Goal: Task Accomplishment & Management: Complete application form

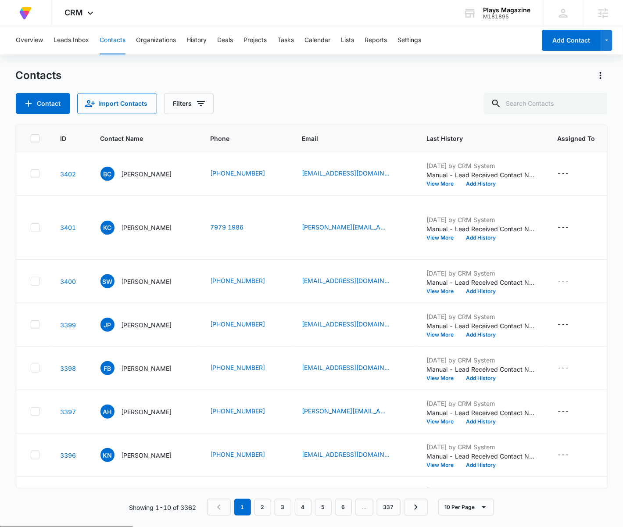
click at [520, 51] on div "Overview Leads Inbox Contacts Organizations History Deals Projects Tasks Calend…" at bounding box center [273, 40] width 525 height 28
click at [342, 40] on div "Overview Leads Inbox Contacts Organizations History Deals Projects Tasks Calend…" at bounding box center [273, 40] width 525 height 28
click at [350, 40] on button "Lists" at bounding box center [347, 40] width 13 height 28
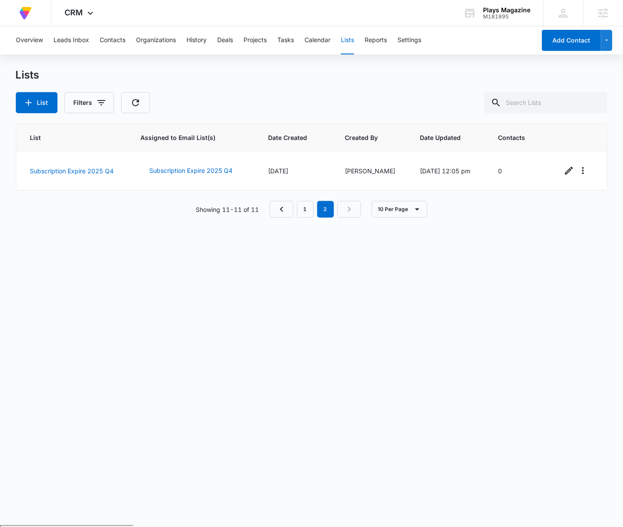
click at [406, 84] on div "Lists List Filters" at bounding box center [312, 90] width 592 height 45
click at [407, 86] on div "Lists List Filters" at bounding box center [312, 90] width 592 height 45
click at [343, 98] on div "List Filters" at bounding box center [312, 102] width 592 height 21
click at [118, 43] on button "Contacts" at bounding box center [113, 40] width 26 height 28
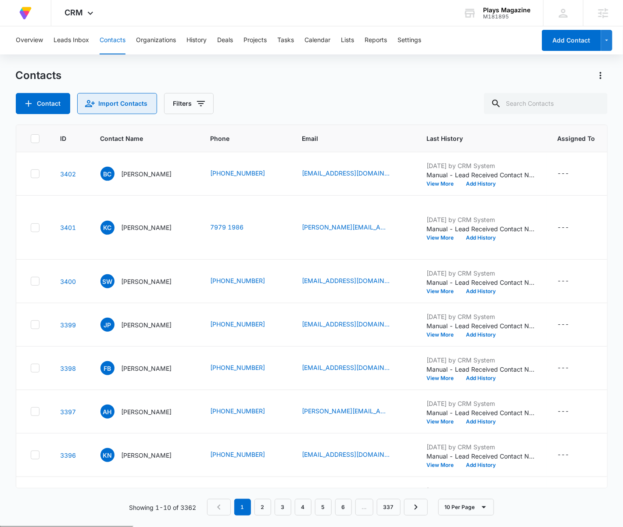
click at [95, 102] on button "Import Contacts" at bounding box center [117, 103] width 80 height 21
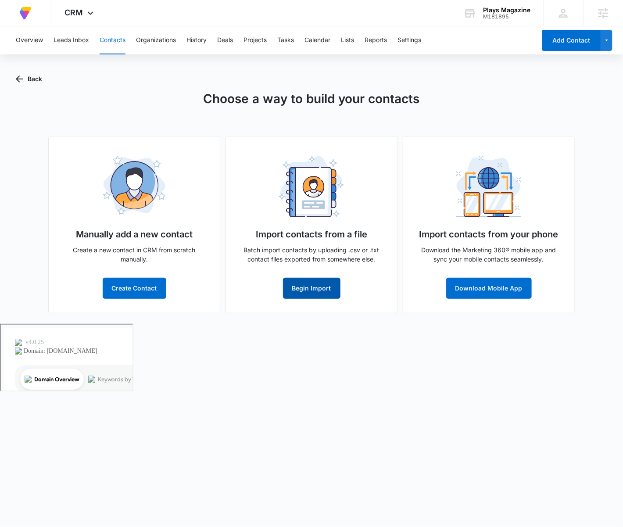
click at [310, 283] on button "Begin Import" at bounding box center [311, 288] width 57 height 21
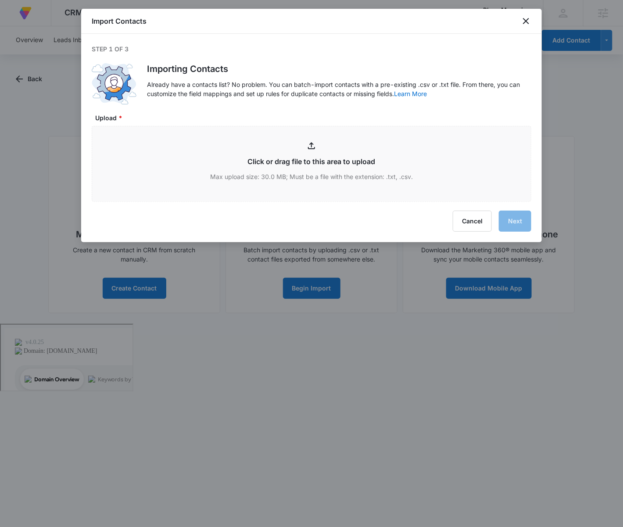
type input "C:\fakepath\PLAYSexp100225EXCEL.xlsx - Sheet 1 - SAVED_EXPORT_TQHWQJTZ (3).csv"
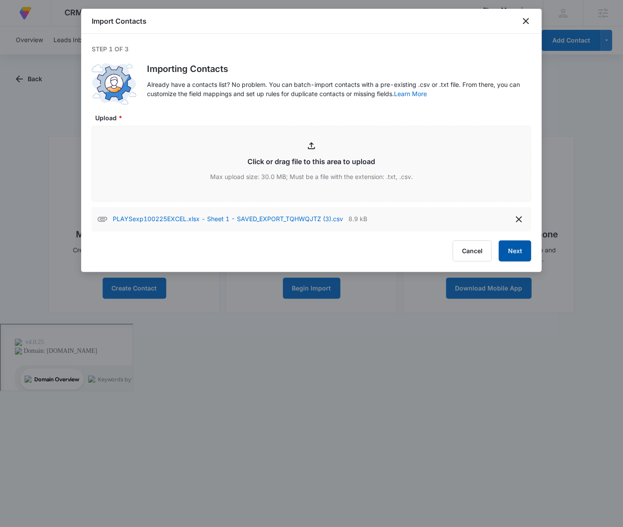
click at [504, 253] on button "Next" at bounding box center [515, 250] width 32 height 21
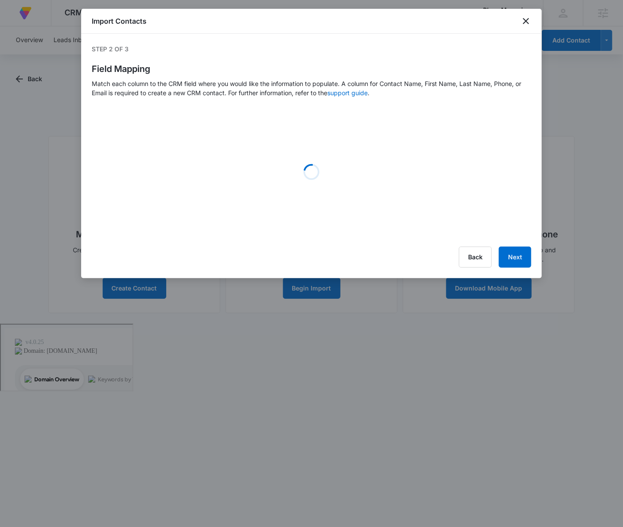
select select "78"
select select "79"
select select "185"
select select "355"
select select "tags"
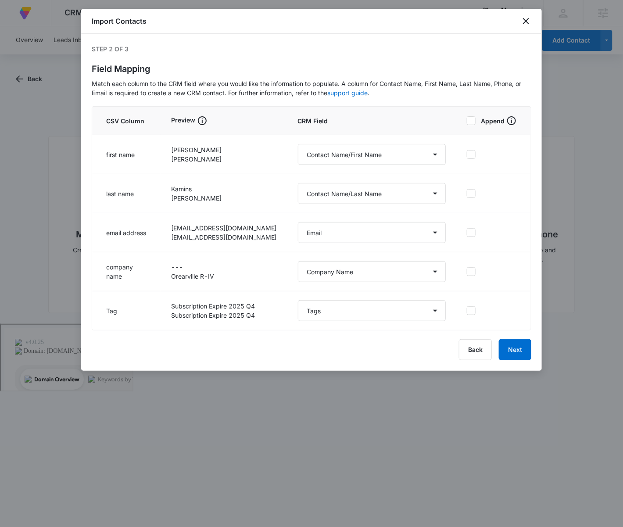
click at [511, 337] on div "Import Contacts Step 2 of 3 Field Mapping Match each column to the CRM field wh…" at bounding box center [311, 190] width 460 height 362
click at [514, 341] on button "Next" at bounding box center [515, 349] width 32 height 21
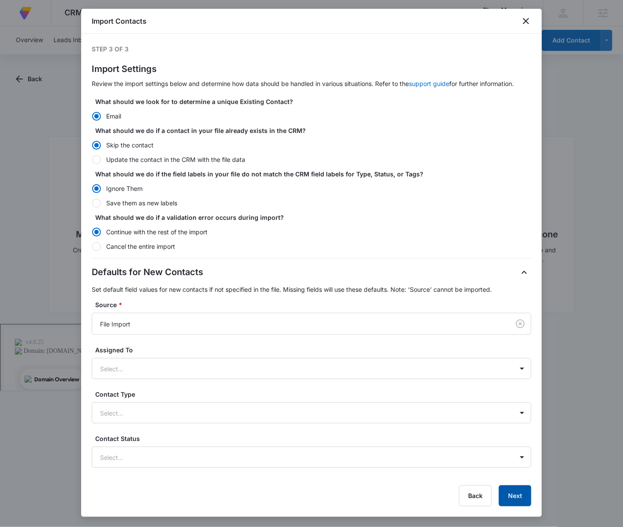
click at [513, 493] on button "Next" at bounding box center [515, 495] width 32 height 21
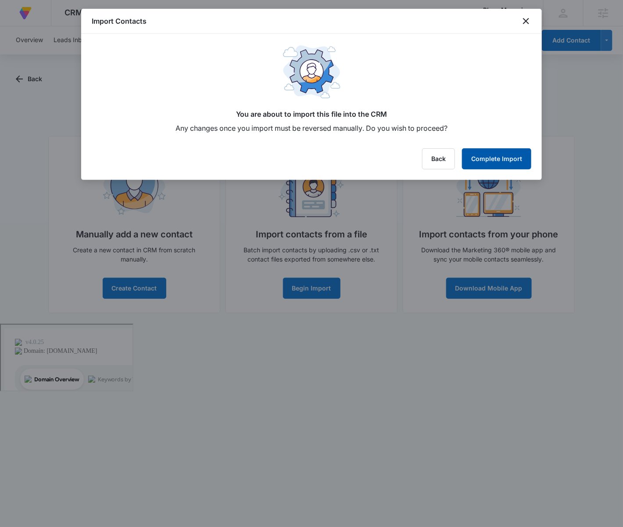
click at [489, 152] on button "Complete Import" at bounding box center [496, 158] width 69 height 21
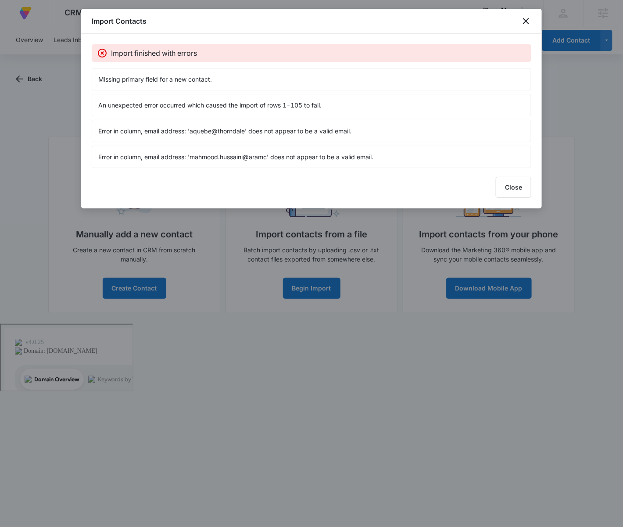
click at [515, 31] on div "Import Contacts" at bounding box center [311, 21] width 460 height 25
click at [529, 20] on icon "close" at bounding box center [526, 21] width 11 height 11
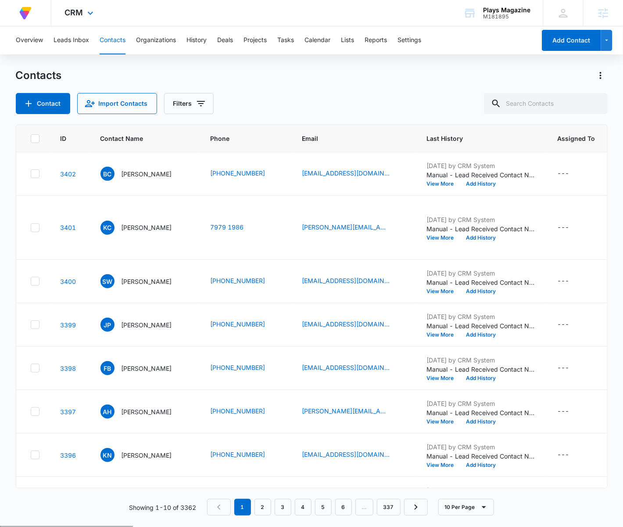
drag, startPoint x: 108, startPoint y: 8, endPoint x: 102, endPoint y: 9, distance: 6.6
click at [108, 8] on div "At Volusion, we work hard to [PERSON_NAME] a great work environment where every…" at bounding box center [311, 13] width 623 height 26
click at [94, 10] on icon at bounding box center [90, 15] width 11 height 11
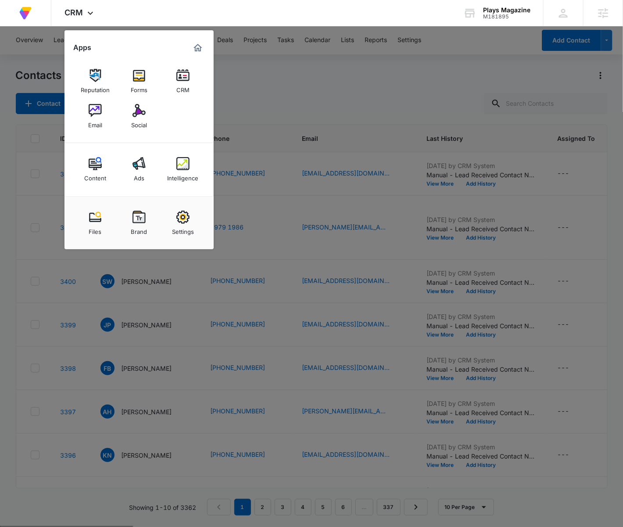
click at [100, 121] on div "Email" at bounding box center [95, 122] width 14 height 11
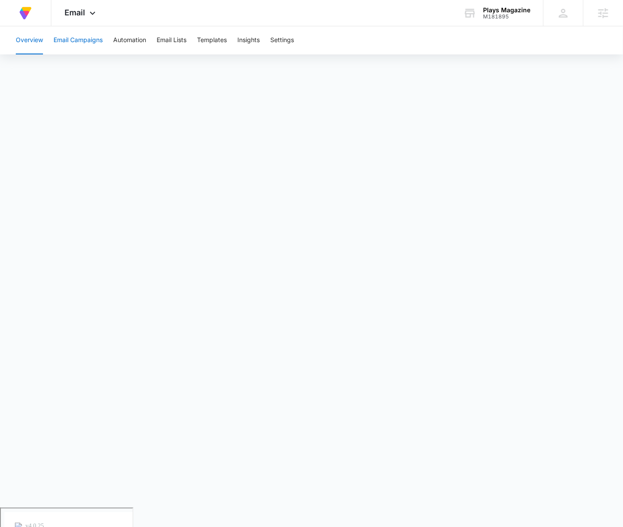
click at [86, 43] on button "Email Campaigns" at bounding box center [77, 40] width 49 height 28
click at [78, 16] on span "Email" at bounding box center [74, 12] width 21 height 9
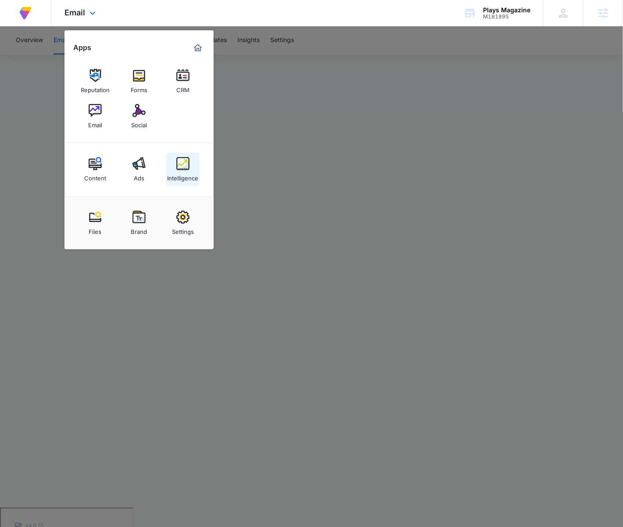
click at [185, 171] on div "Intelligence" at bounding box center [183, 175] width 31 height 11
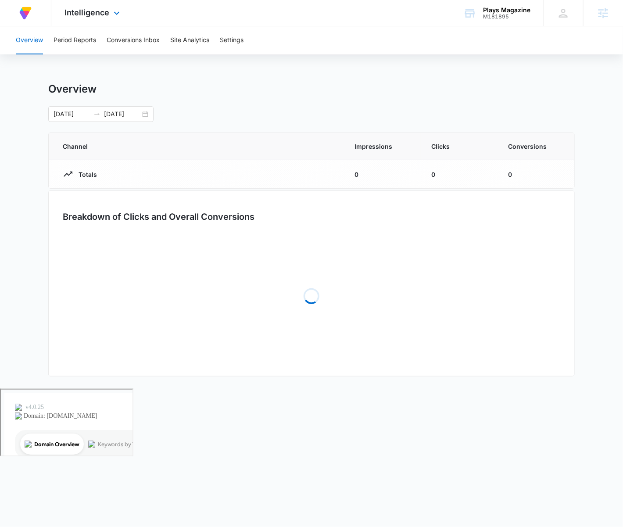
drag, startPoint x: 103, startPoint y: 22, endPoint x: 213, endPoint y: 42, distance: 111.7
click at [103, 22] on div "Intelligence Apps Reputation Forms CRM Email Social Content Ads Intelligence Fi…" at bounding box center [93, 13] width 84 height 26
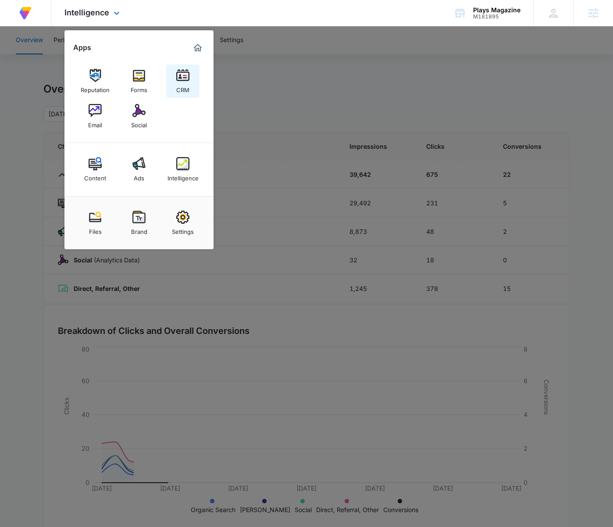
click at [170, 77] on link "CRM" at bounding box center [182, 80] width 33 height 33
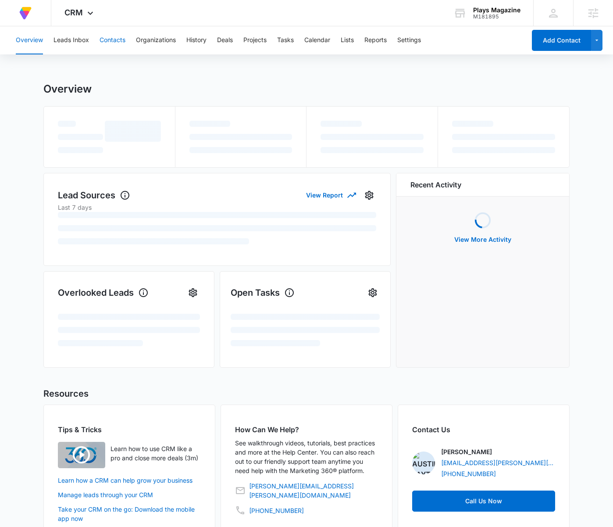
click at [103, 36] on button "Contacts" at bounding box center [113, 40] width 26 height 28
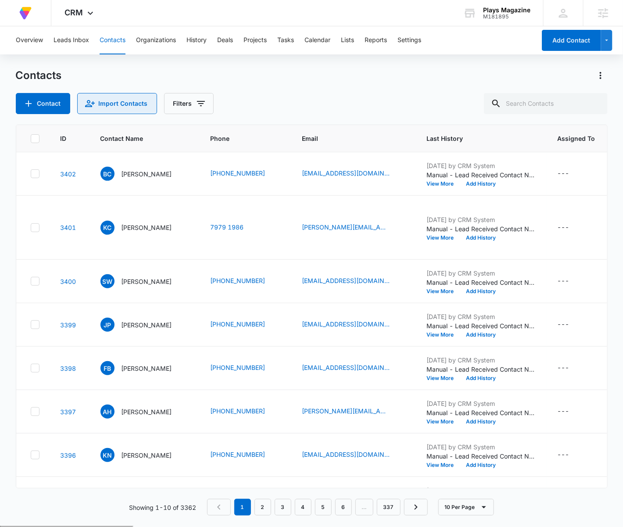
click at [118, 101] on button "Import Contacts" at bounding box center [117, 103] width 80 height 21
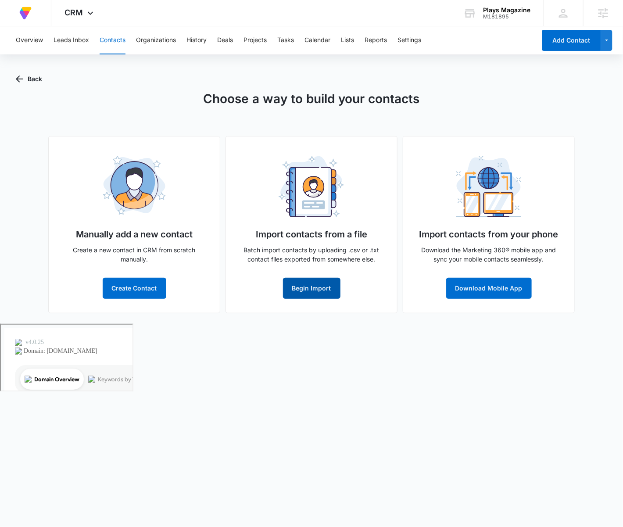
click at [319, 288] on button "Begin Import" at bounding box center [311, 288] width 57 height 21
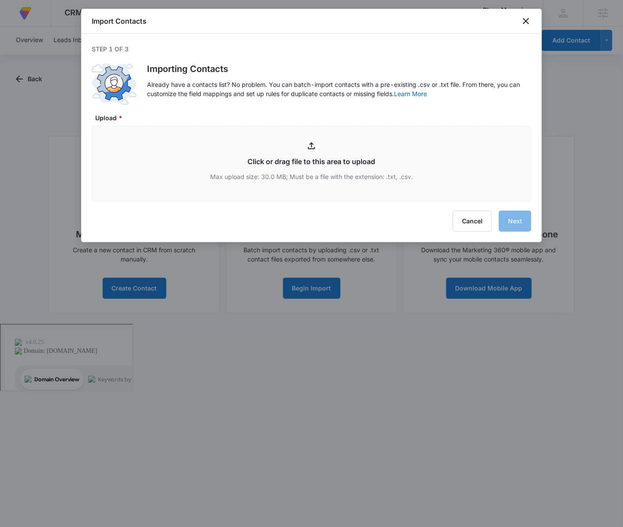
type input "C:\fakepath\PLAYSexp100225EXCEL.xlsx - Sheet 1 - SAVED_EXPORT_TQHWQJTZ (3).csv"
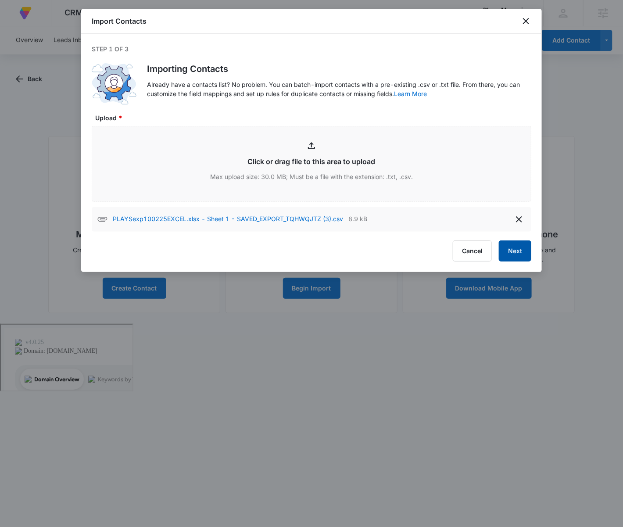
click at [513, 244] on button "Next" at bounding box center [515, 250] width 32 height 21
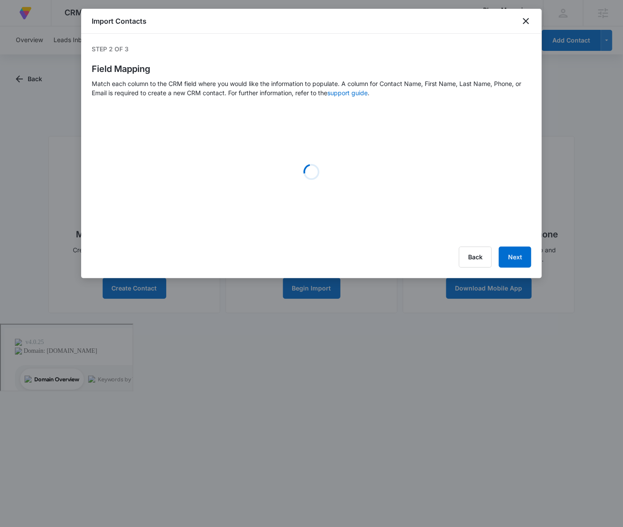
select select "78"
select select "79"
select select "185"
select select "355"
select select "tags"
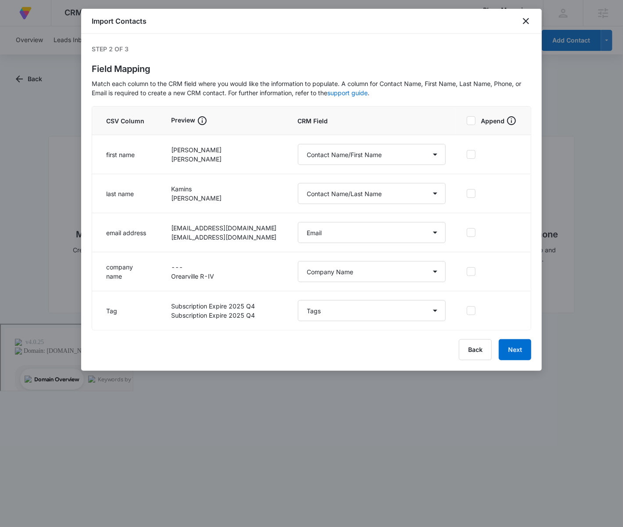
click at [474, 117] on icon at bounding box center [471, 121] width 8 height 8
click at [467, 121] on input "Append" at bounding box center [467, 121] width 0 height 0
click at [513, 350] on button "Next" at bounding box center [515, 349] width 32 height 21
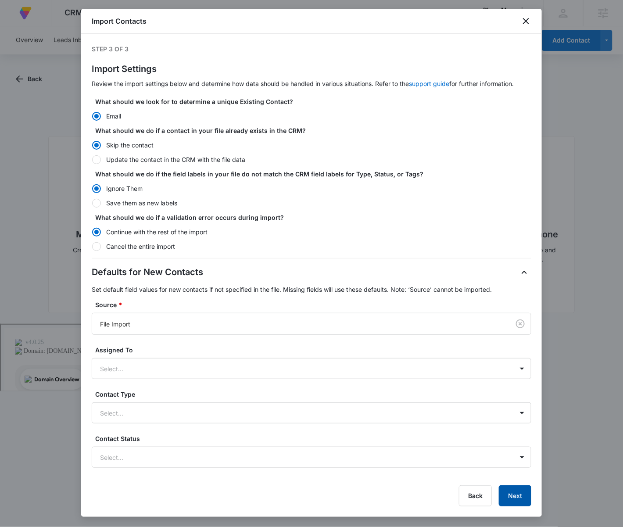
click at [520, 494] on button "Next" at bounding box center [515, 495] width 32 height 21
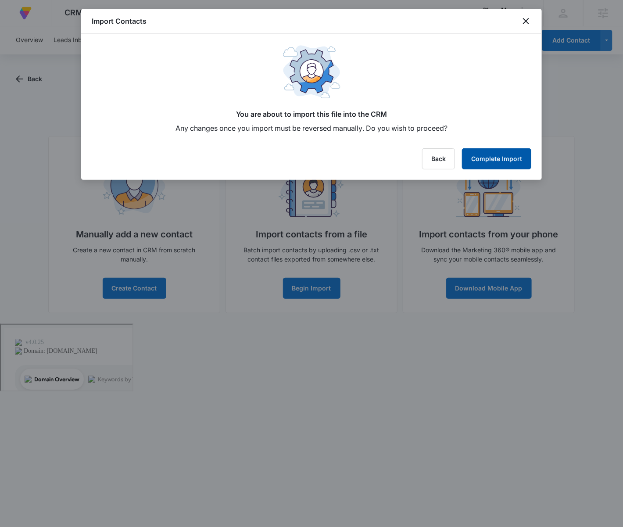
click at [499, 152] on button "Complete Import" at bounding box center [496, 158] width 69 height 21
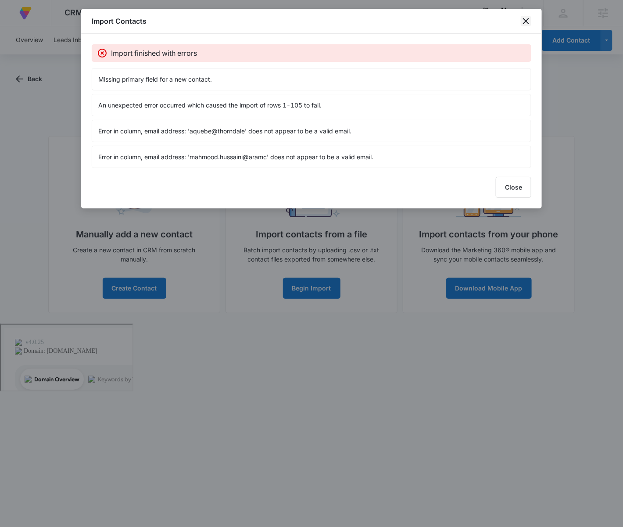
click at [528, 20] on icon "close" at bounding box center [526, 21] width 11 height 11
click at [525, 20] on icon "close" at bounding box center [526, 21] width 6 height 6
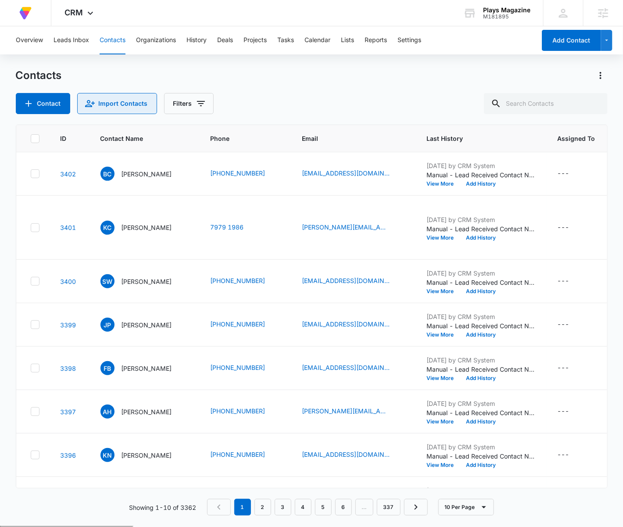
click at [108, 103] on button "Import Contacts" at bounding box center [117, 103] width 80 height 21
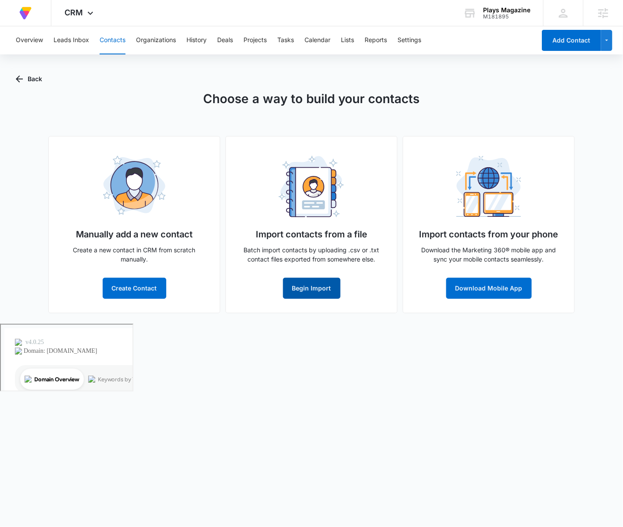
click at [321, 280] on button "Begin Import" at bounding box center [311, 288] width 57 height 21
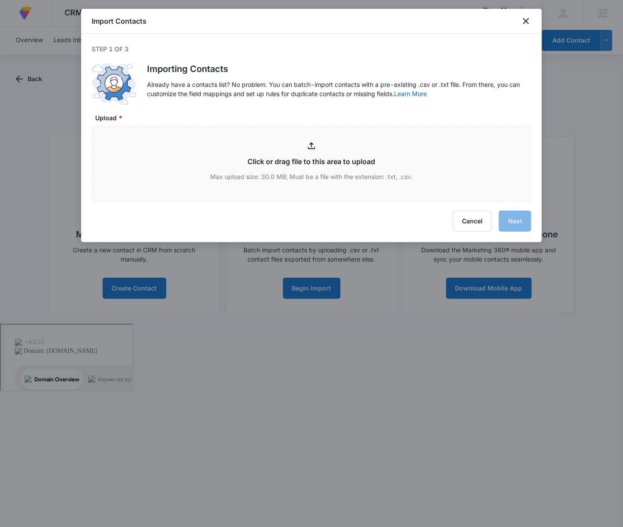
type input "C:\fakepath\Test - Sheet1.csv"
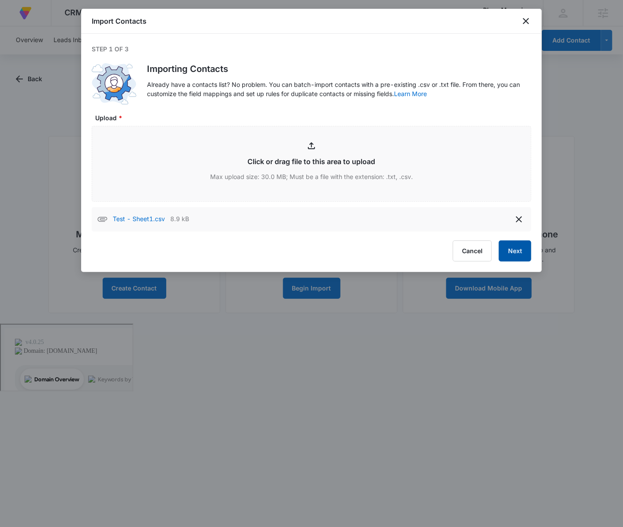
click at [522, 254] on button "Next" at bounding box center [515, 250] width 32 height 21
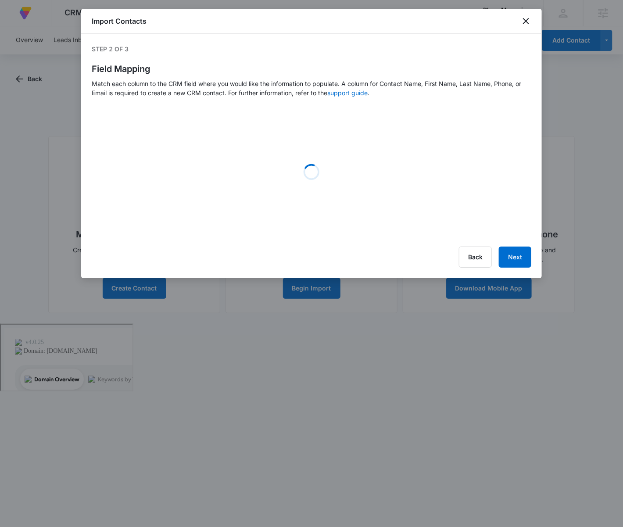
select select "79"
select select "78"
select select "185"
select select "tags"
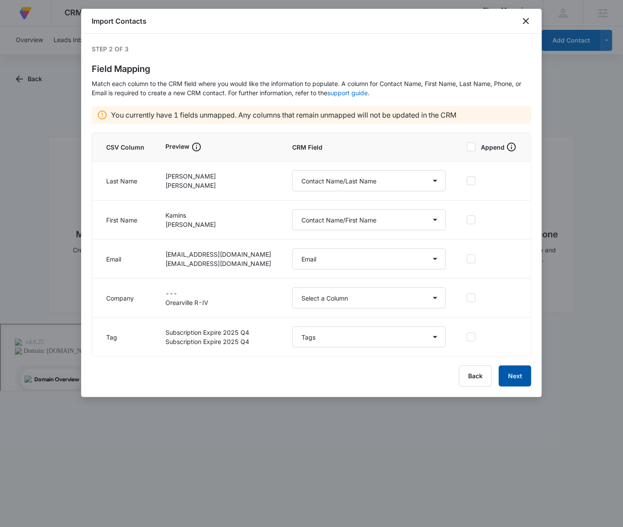
click at [515, 372] on button "Next" at bounding box center [515, 375] width 32 height 21
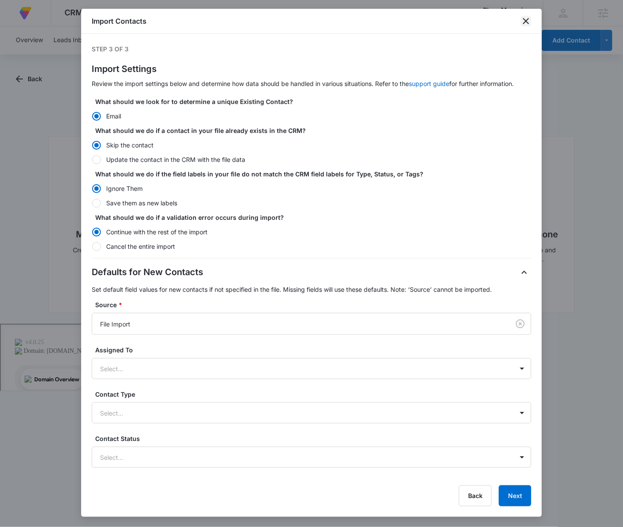
click at [526, 19] on icon "close" at bounding box center [526, 21] width 11 height 11
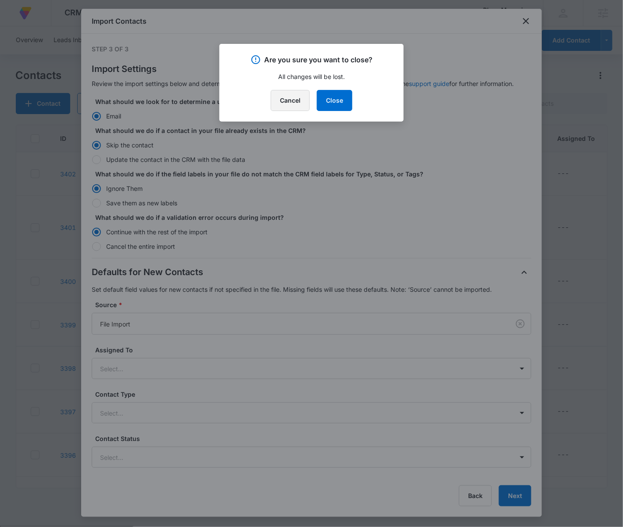
click at [303, 96] on button "Cancel" at bounding box center [290, 100] width 39 height 21
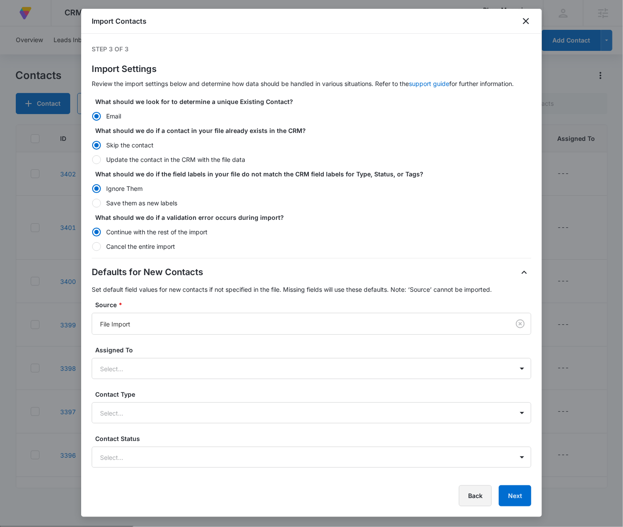
click at [470, 490] on button "Back" at bounding box center [475, 495] width 33 height 21
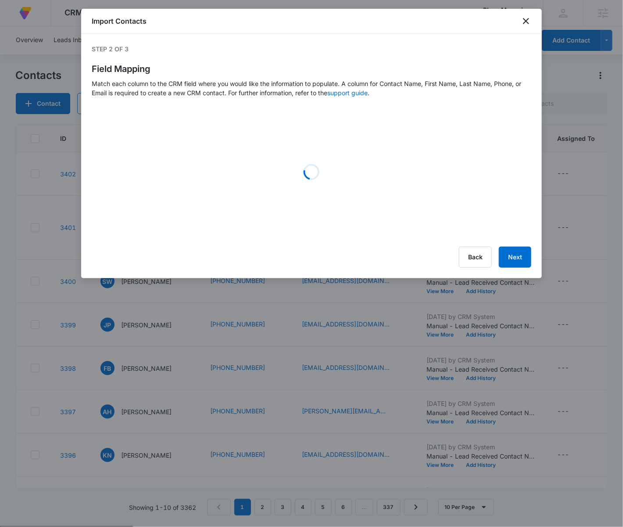
select select "79"
select select "78"
select select "185"
select select "tags"
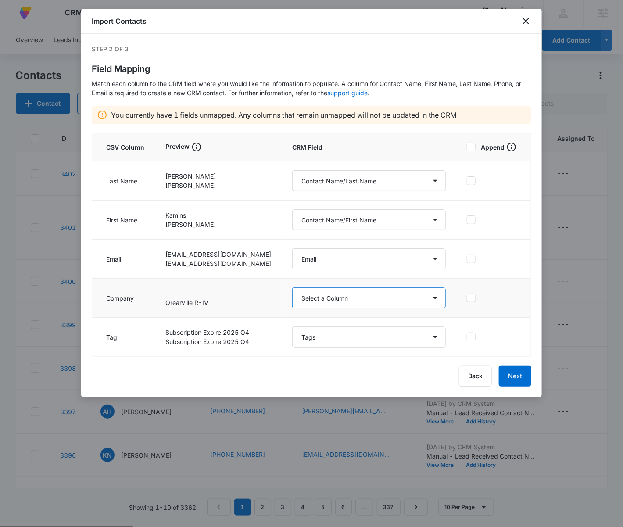
click at [393, 299] on select "Select a Column Address/City Address/Country Address/State Address/Street Addre…" at bounding box center [368, 297] width 153 height 21
select select "355"
click at [295, 287] on select "Select a Column Address/City Address/Country Address/State Address/Street Addre…" at bounding box center [368, 297] width 153 height 21
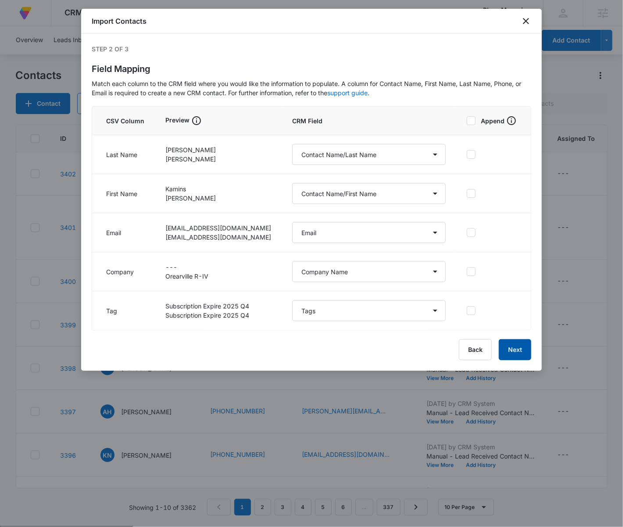
click at [523, 345] on button "Next" at bounding box center [515, 349] width 32 height 21
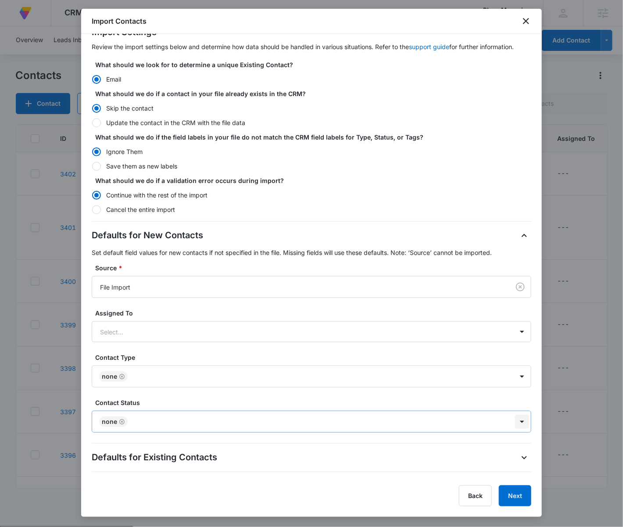
scroll to position [52, 0]
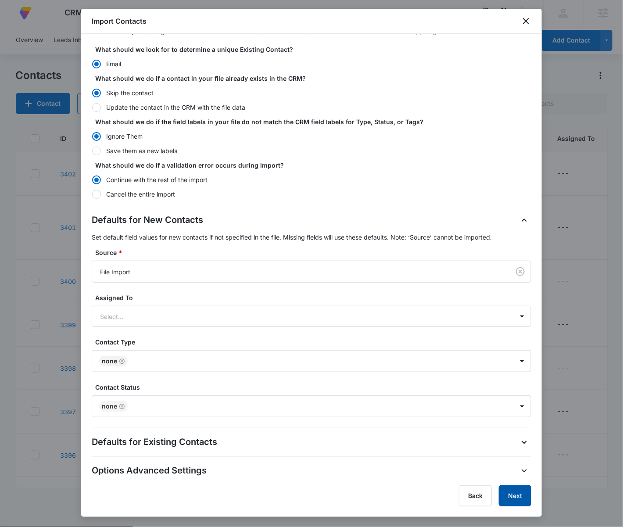
click at [512, 490] on button "Next" at bounding box center [515, 495] width 32 height 21
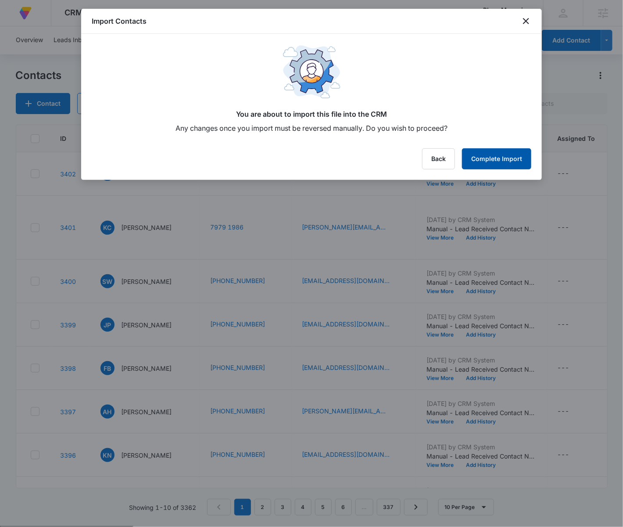
click at [496, 164] on button "Complete Import" at bounding box center [496, 158] width 69 height 21
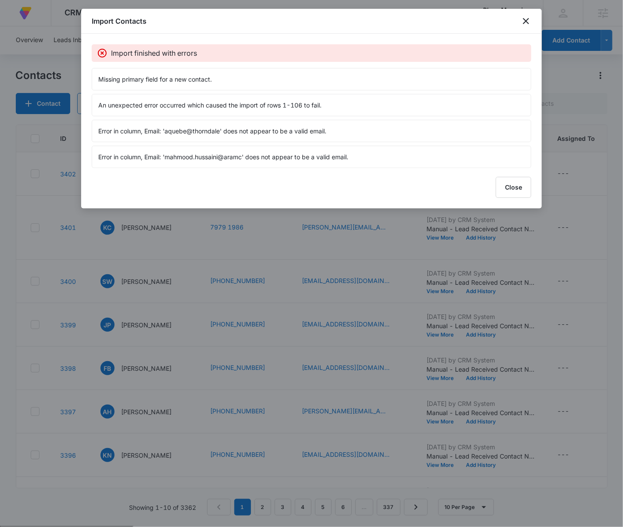
click at [501, 49] on div "Import finished with errors" at bounding box center [318, 53] width 415 height 11
click at [525, 19] on icon "close" at bounding box center [526, 21] width 11 height 11
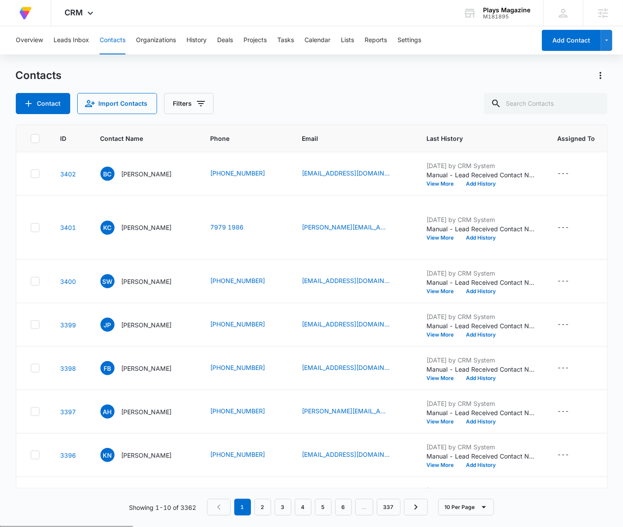
click at [386, 68] on div "Overview Leads Inbox Contacts Organizations History Deals Projects Tasks Calend…" at bounding box center [311, 275] width 623 height 499
click at [94, 14] on icon at bounding box center [90, 15] width 11 height 11
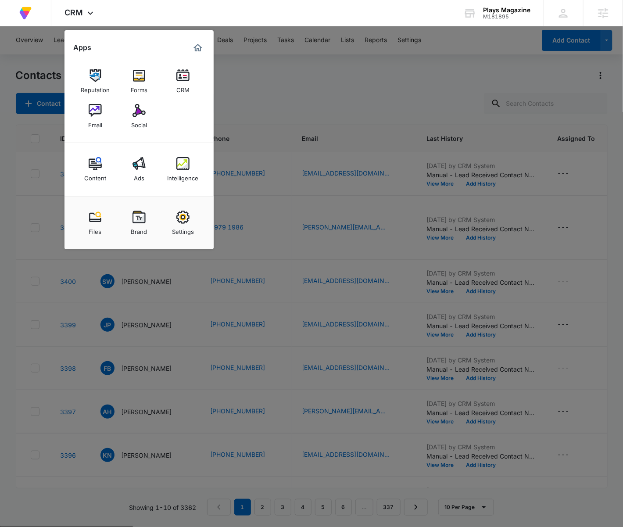
click at [111, 117] on link "Email" at bounding box center [94, 116] width 33 height 33
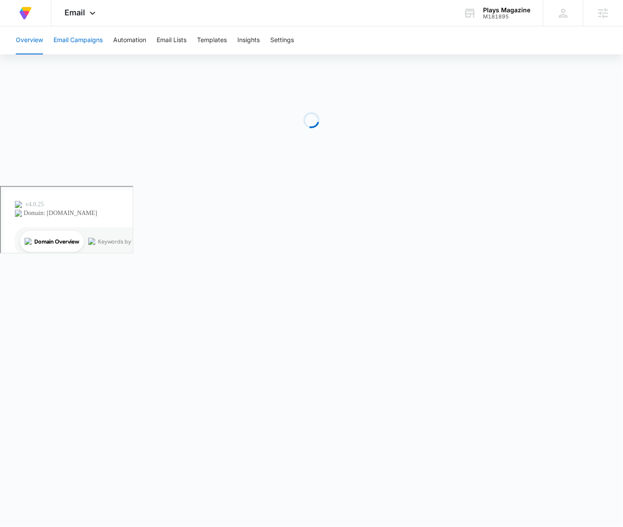
click at [86, 53] on button "Email Campaigns" at bounding box center [77, 40] width 49 height 28
click at [76, 36] on button "Email Campaigns" at bounding box center [77, 40] width 49 height 28
click at [24, 33] on button "Overview" at bounding box center [29, 40] width 27 height 28
click at [69, 41] on button "Email Campaigns" at bounding box center [77, 40] width 49 height 28
click at [43, 45] on div "Overview Email Campaigns Automation Email Lists Templates Insights Settings" at bounding box center [312, 40] width 602 height 28
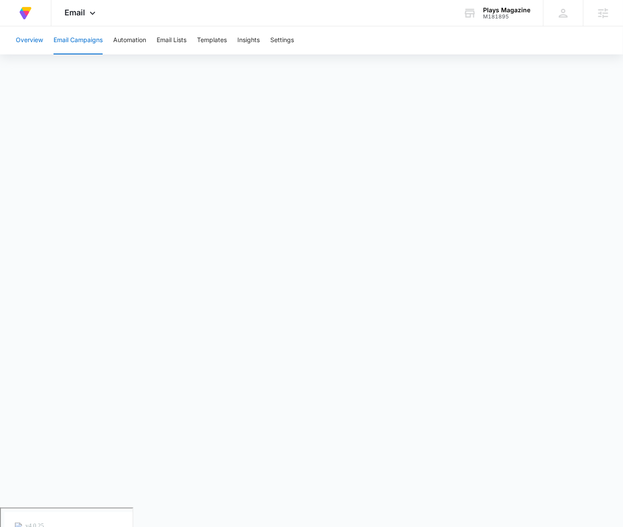
click at [35, 41] on button "Overview" at bounding box center [29, 40] width 27 height 28
click at [95, 42] on button "Email Campaigns" at bounding box center [77, 40] width 49 height 28
click at [506, 17] on div "M181895" at bounding box center [506, 17] width 47 height 6
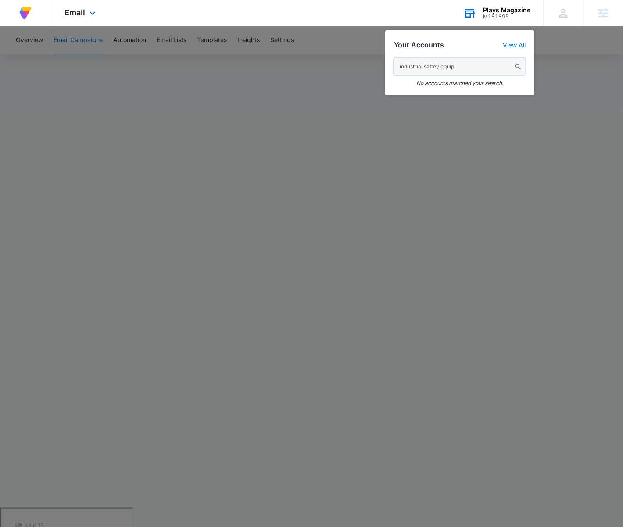
click at [448, 68] on input "industrial saftey equip" at bounding box center [460, 67] width 132 height 18
paste input "M337308"
type input "M337308"
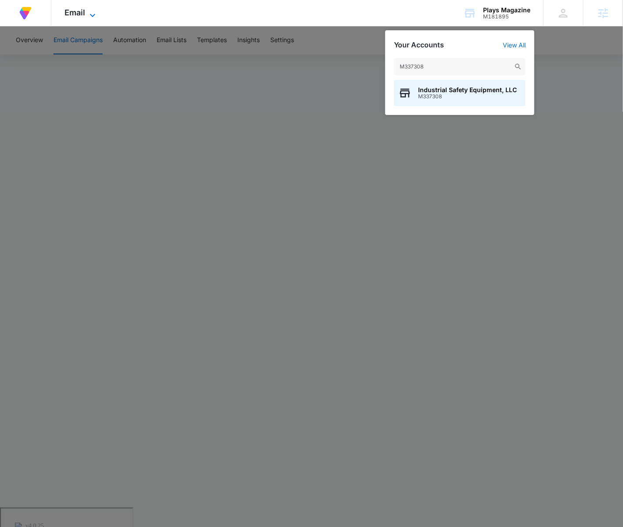
click at [83, 16] on span "Email" at bounding box center [74, 12] width 21 height 9
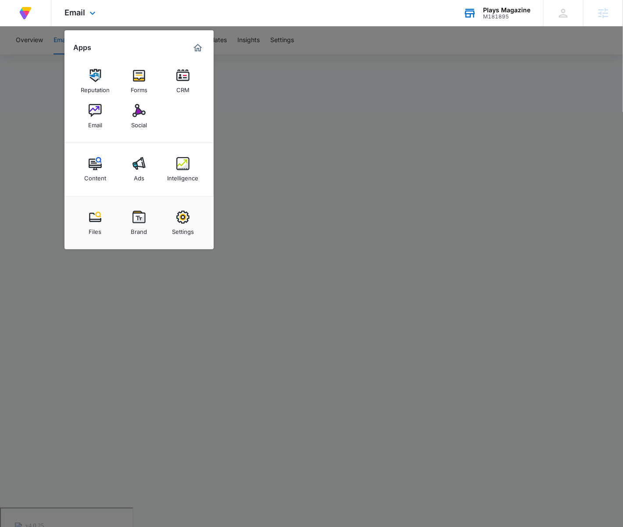
drag, startPoint x: 427, startPoint y: 49, endPoint x: 506, endPoint y: 14, distance: 86.0
click at [426, 49] on div at bounding box center [311, 263] width 623 height 527
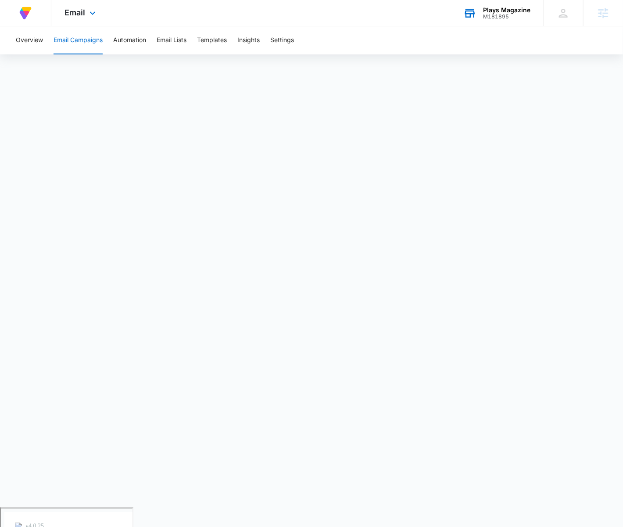
click at [507, 10] on div "Plays Magazine" at bounding box center [506, 10] width 47 height 7
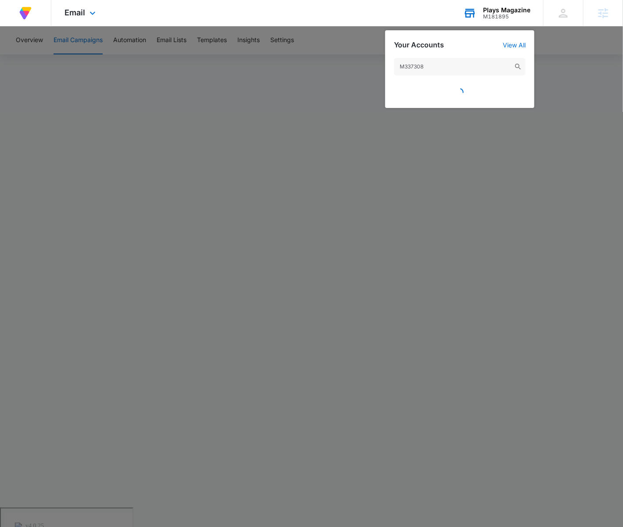
type input "M337308"
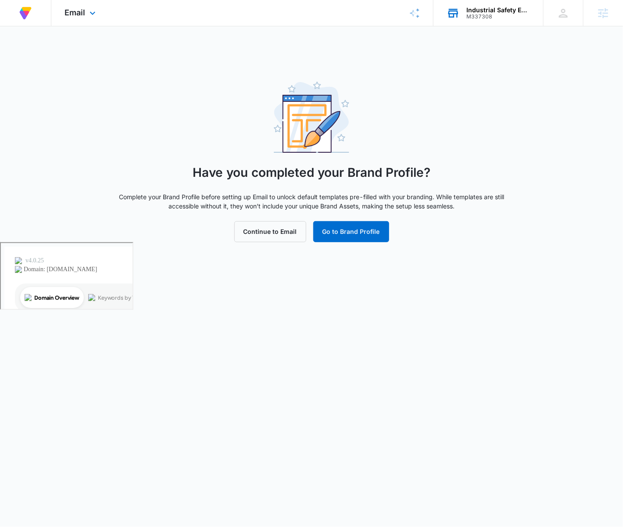
drag, startPoint x: 103, startPoint y: 19, endPoint x: 78, endPoint y: 15, distance: 24.9
click at [102, 18] on div "Email Apps Reputation Forms CRM Email Social POS Content Ads Intelligence Files…" at bounding box center [81, 13] width 60 height 26
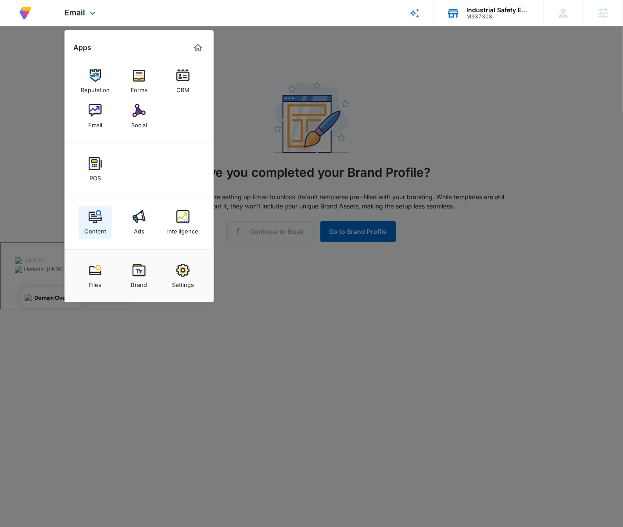
click at [103, 228] on div "Content" at bounding box center [95, 228] width 22 height 11
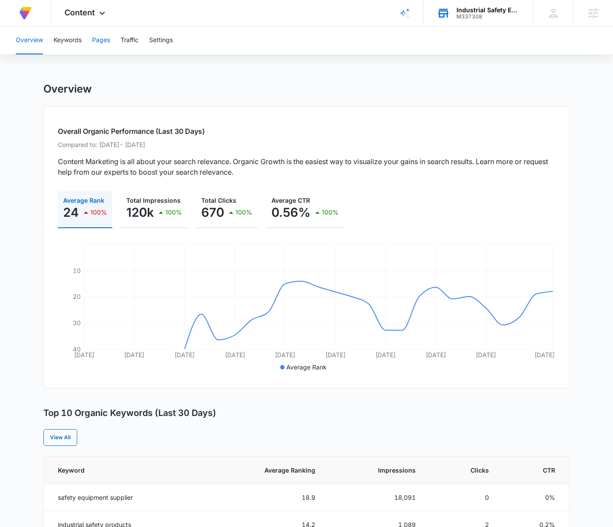
click at [101, 40] on button "Pages" at bounding box center [101, 40] width 18 height 28
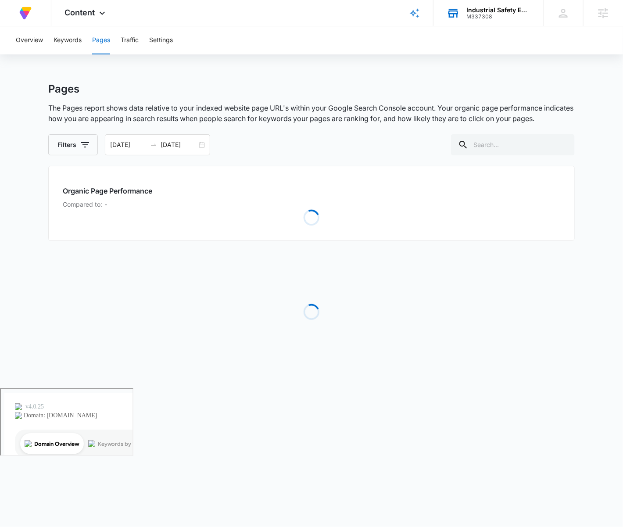
click at [46, 40] on div "Overview Keywords Pages Traffic Settings" at bounding box center [312, 40] width 602 height 28
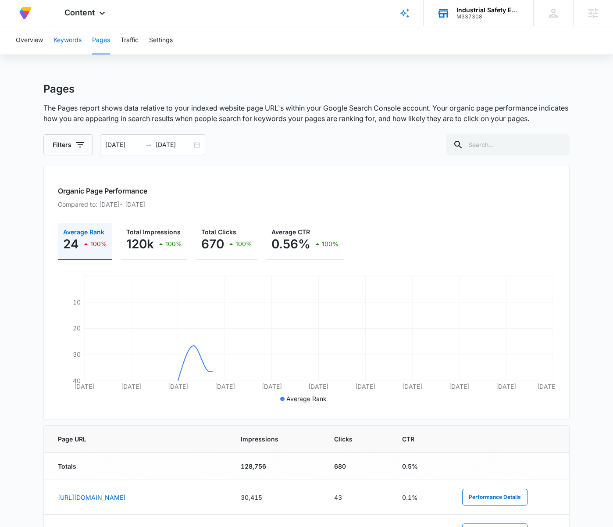
click at [61, 40] on button "Keywords" at bounding box center [67, 40] width 28 height 28
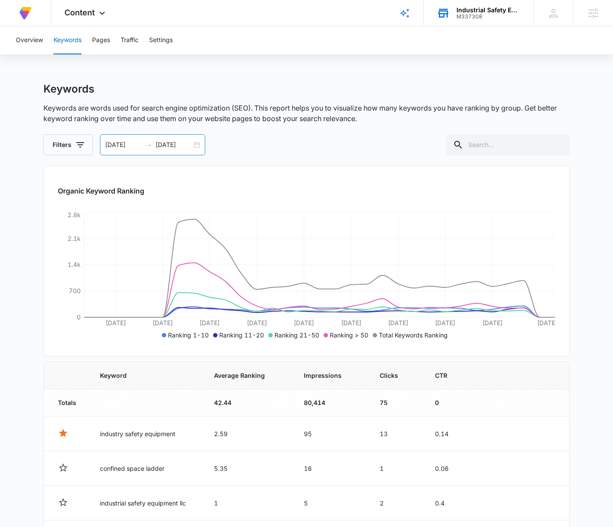
click at [196, 142] on div "[DATE] [DATE]" at bounding box center [152, 144] width 105 height 21
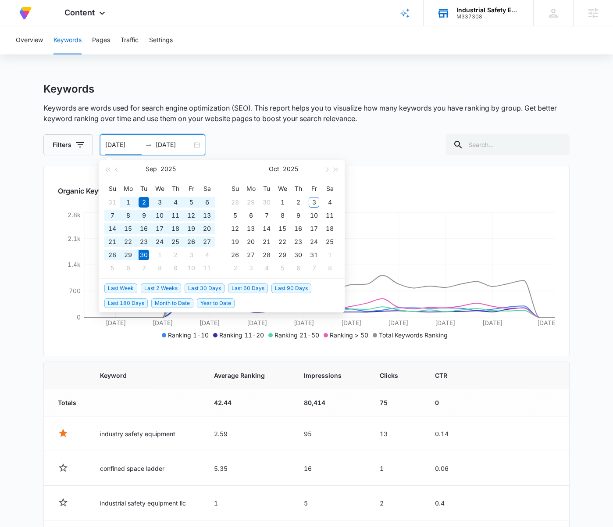
click at [200, 288] on span "Last 30 Days" at bounding box center [205, 288] width 40 height 10
type input "[DATE]"
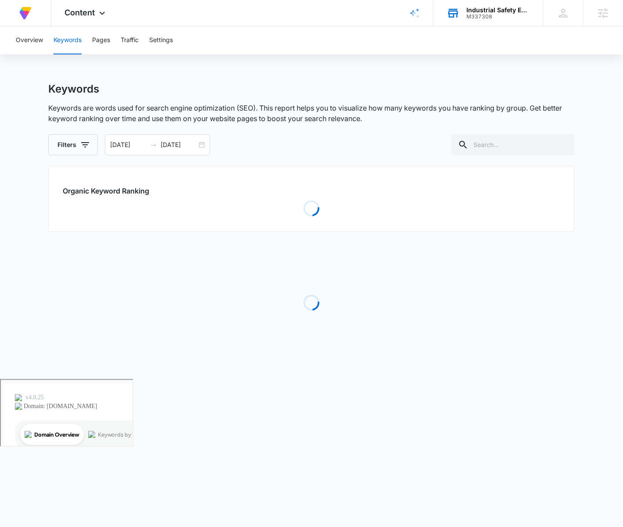
click at [382, 90] on div "Keywords" at bounding box center [311, 88] width 526 height 13
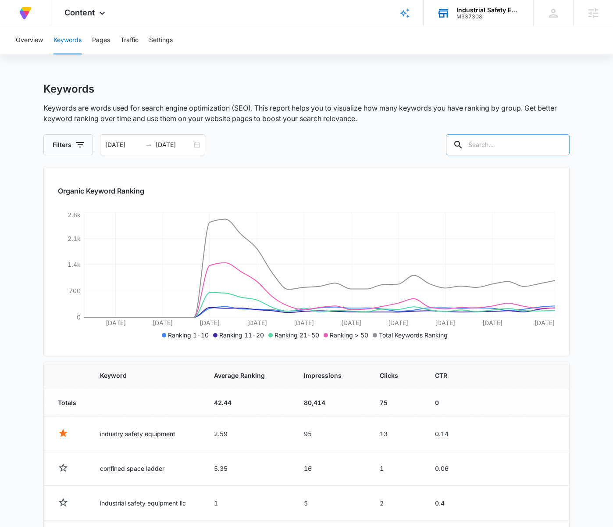
click at [520, 143] on input "text" at bounding box center [508, 144] width 124 height 21
type input "gas"
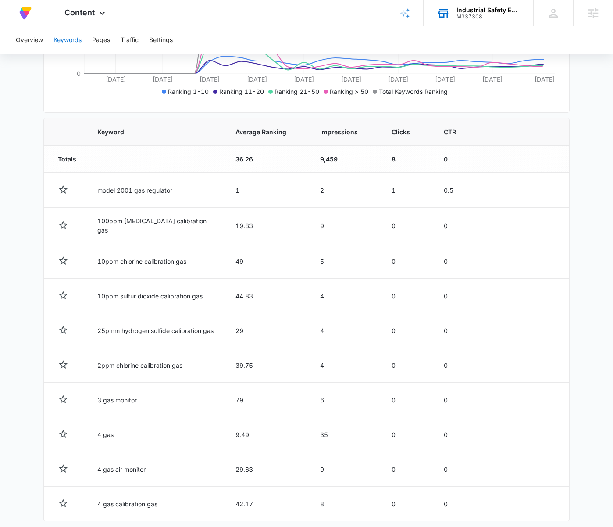
scroll to position [282, 0]
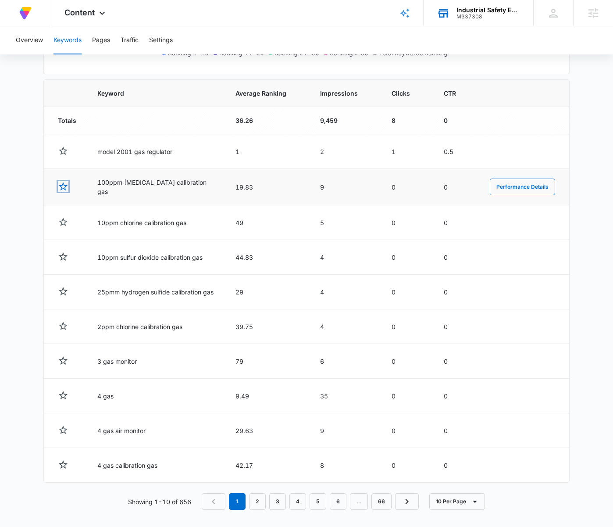
click at [62, 183] on icon "button" at bounding box center [63, 186] width 11 height 11
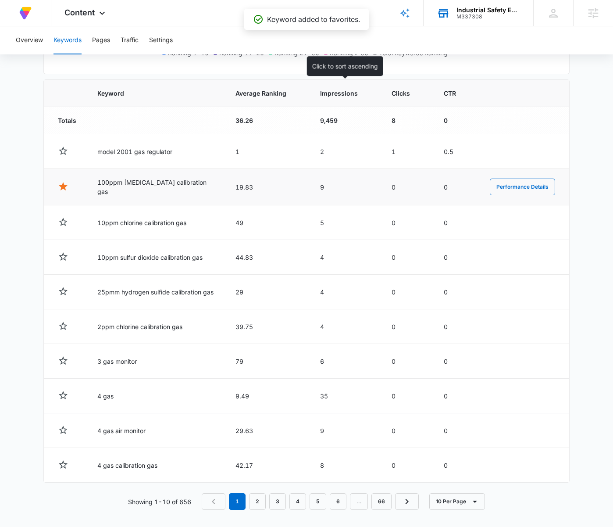
click at [339, 89] on span "Impressions" at bounding box center [339, 93] width 38 height 9
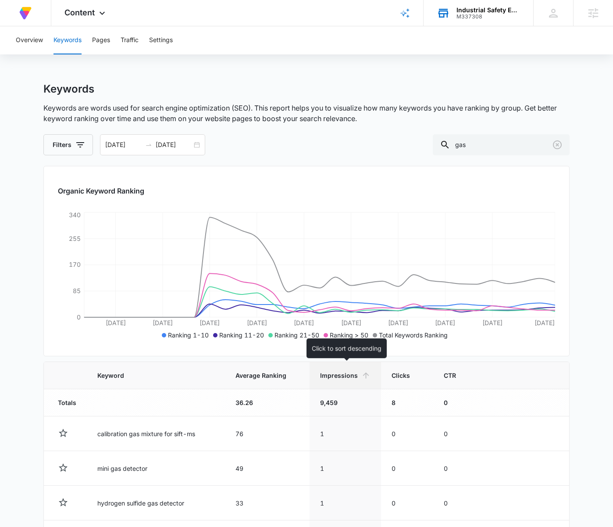
click at [364, 376] on icon at bounding box center [365, 375] width 9 height 9
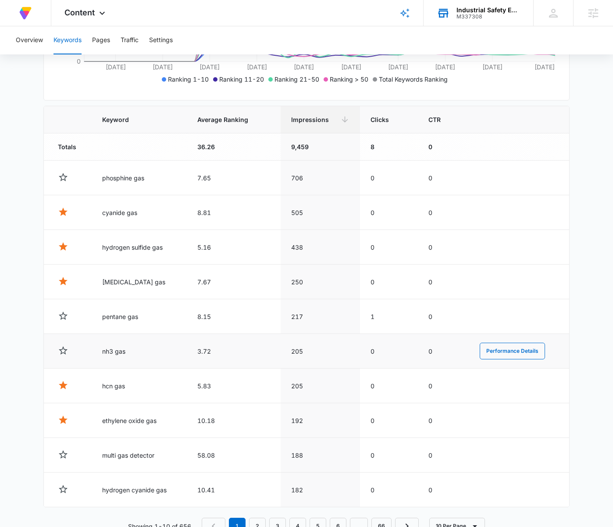
scroll to position [258, 0]
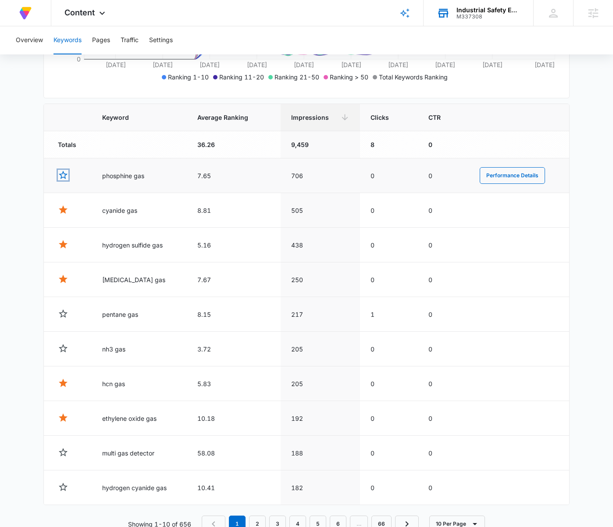
click at [64, 172] on icon "button" at bounding box center [63, 175] width 11 height 11
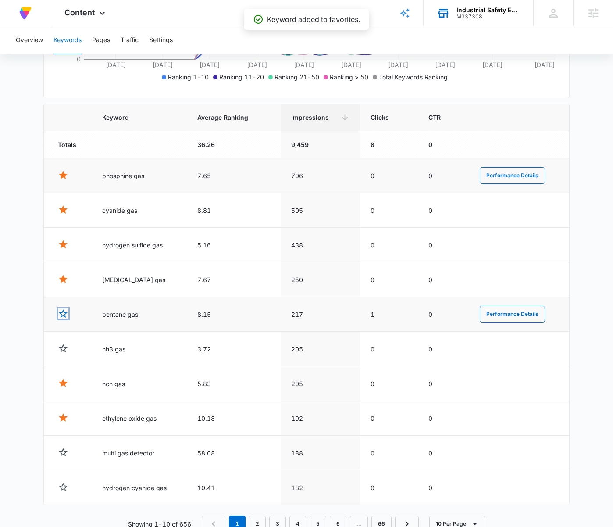
click at [58, 314] on icon "button" at bounding box center [63, 313] width 11 height 11
click at [59, 343] on icon "button" at bounding box center [63, 348] width 11 height 11
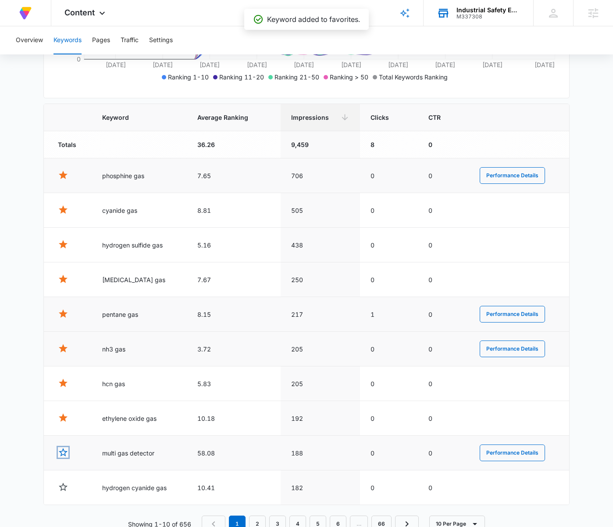
click at [62, 449] on icon "button" at bounding box center [63, 452] width 9 height 8
click at [64, 489] on icon "button" at bounding box center [63, 486] width 11 height 11
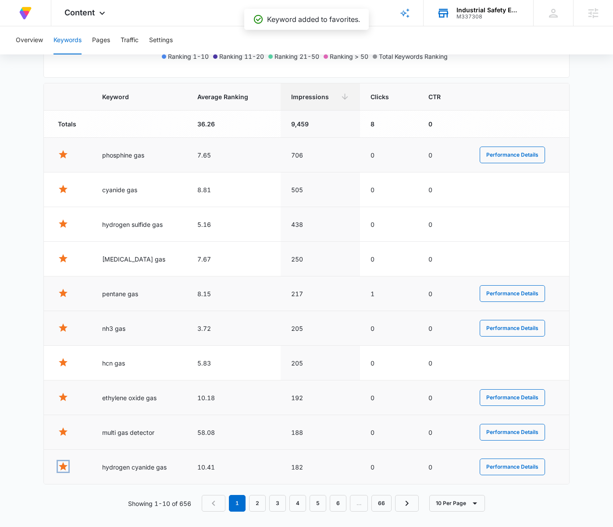
scroll to position [282, 0]
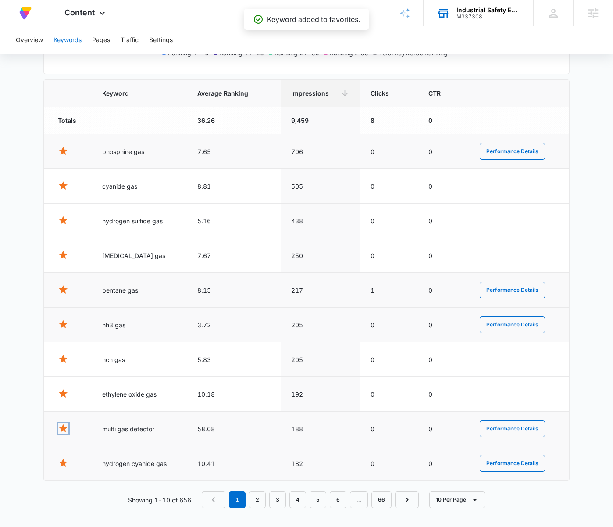
click at [64, 426] on icon "button" at bounding box center [63, 428] width 9 height 8
click at [262, 500] on link "2" at bounding box center [257, 499] width 17 height 17
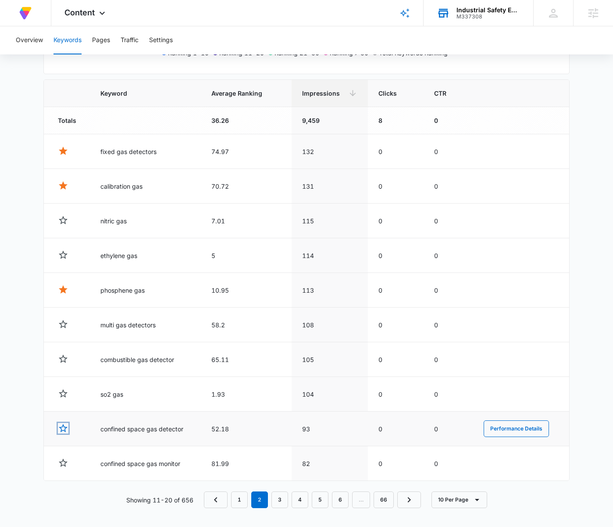
click at [64, 423] on icon "button" at bounding box center [63, 428] width 11 height 11
click at [282, 499] on link "3" at bounding box center [279, 499] width 17 height 17
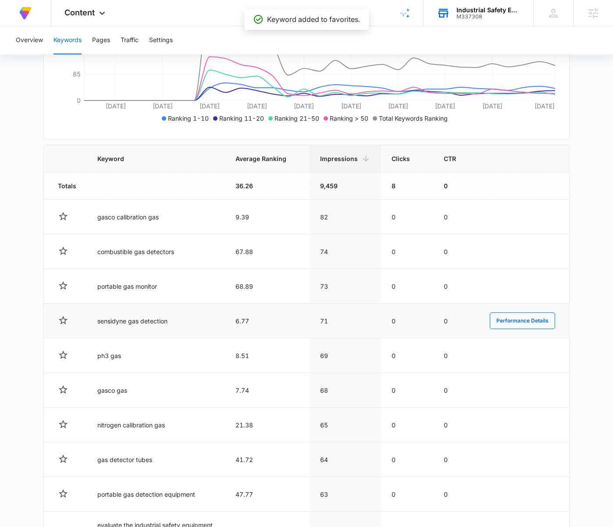
scroll to position [293, 0]
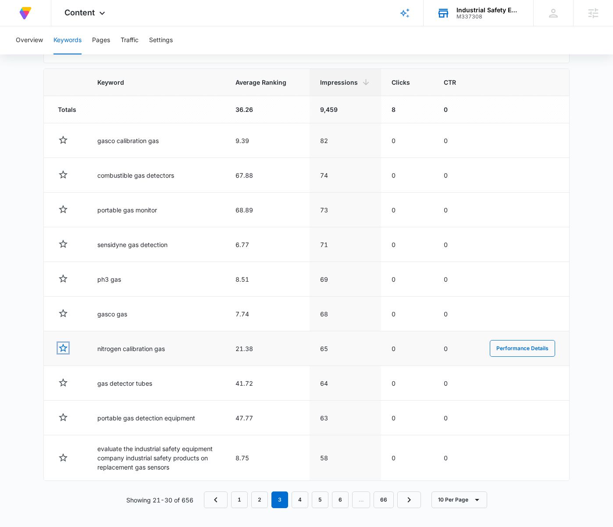
click at [65, 346] on icon "button" at bounding box center [63, 347] width 9 height 8
click at [298, 497] on link "4" at bounding box center [300, 499] width 17 height 17
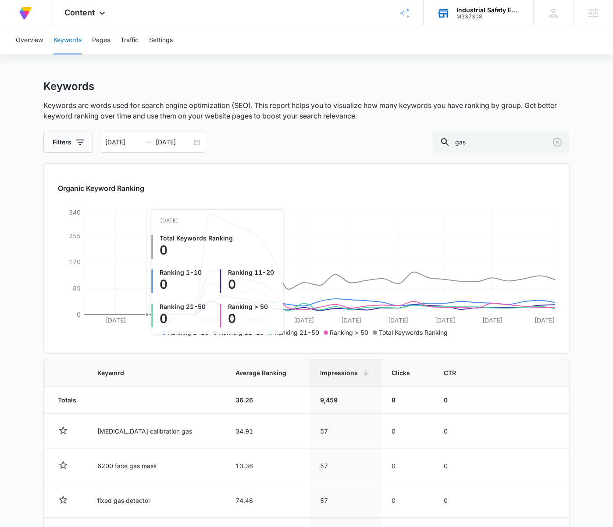
scroll to position [274, 0]
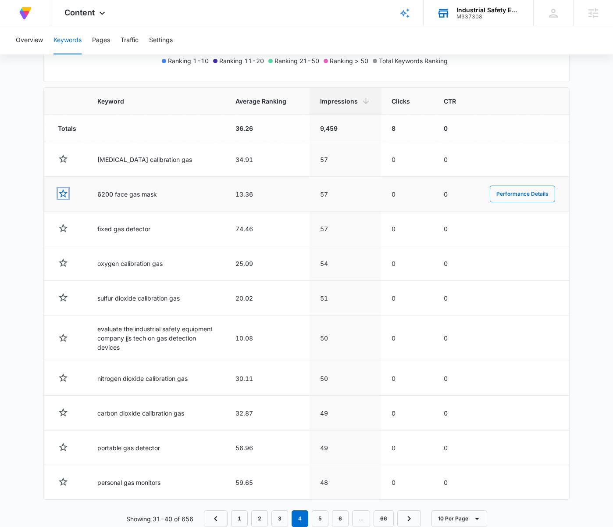
click at [61, 194] on icon "button" at bounding box center [63, 193] width 9 height 8
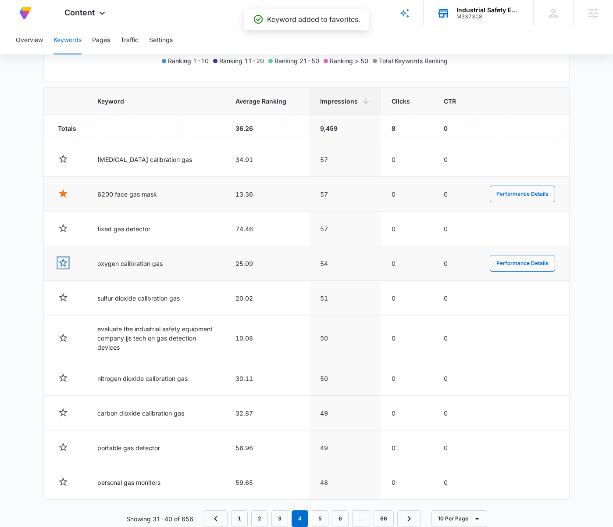
click at [64, 261] on icon "button" at bounding box center [63, 262] width 11 height 11
click at [64, 297] on icon "button" at bounding box center [63, 297] width 11 height 11
click at [62, 332] on icon "button" at bounding box center [63, 337] width 11 height 11
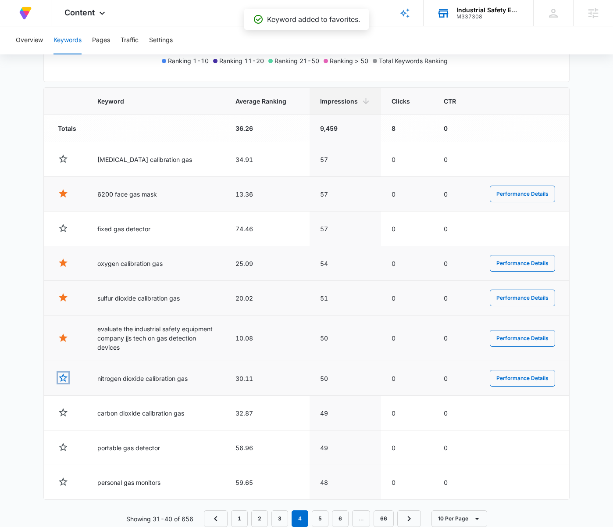
click at [63, 378] on icon "button" at bounding box center [63, 377] width 11 height 11
click at [61, 417] on td at bounding box center [65, 413] width 43 height 35
drag, startPoint x: 64, startPoint y: 404, endPoint x: 63, endPoint y: 412, distance: 7.5
click at [63, 405] on td at bounding box center [65, 413] width 43 height 35
click at [63, 413] on icon "button" at bounding box center [63, 412] width 11 height 11
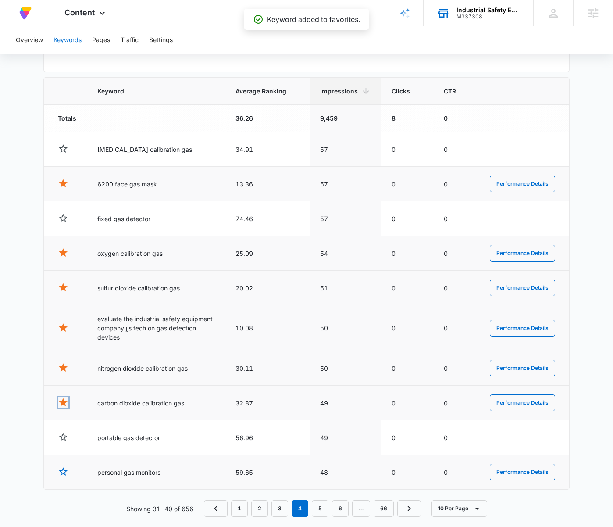
scroll to position [293, 0]
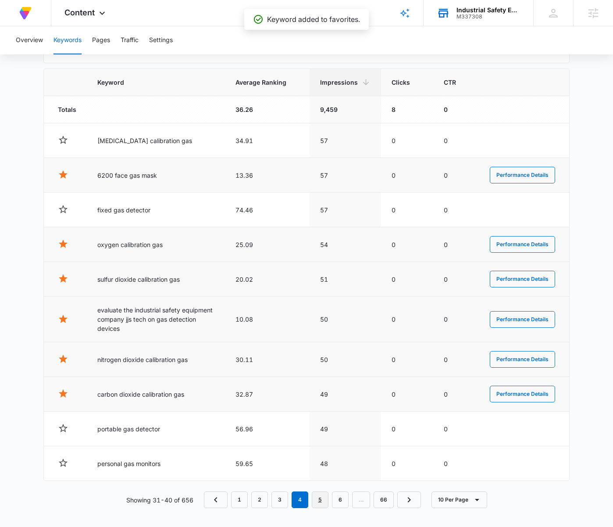
click at [323, 500] on link "5" at bounding box center [320, 499] width 17 height 17
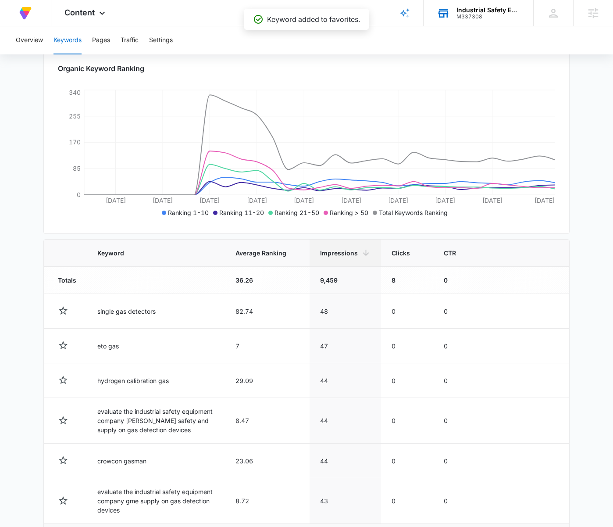
scroll to position [304, 0]
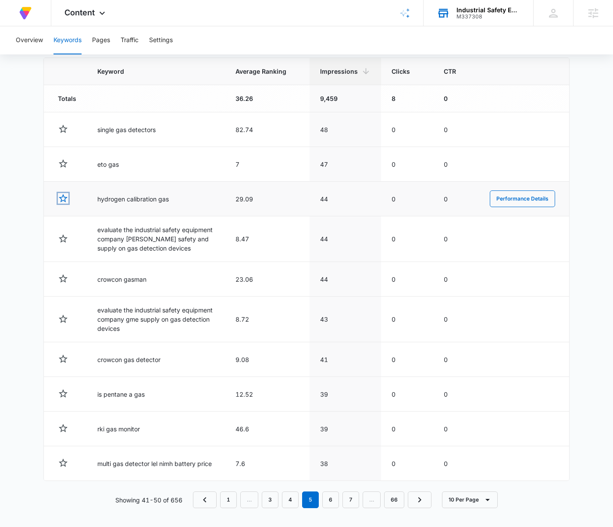
click at [63, 198] on icon "button" at bounding box center [63, 198] width 11 height 11
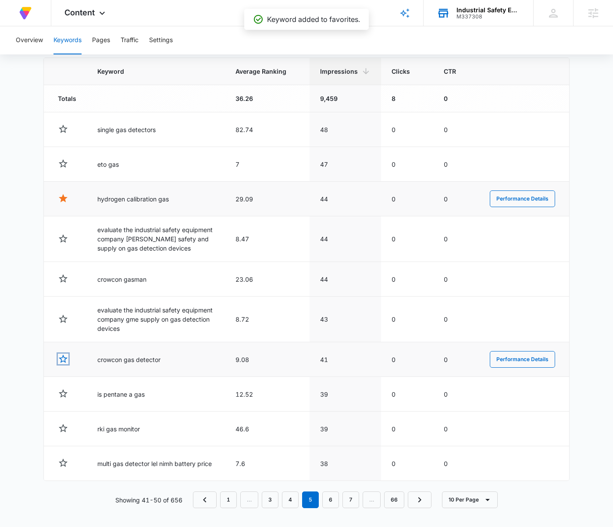
click at [60, 357] on icon "button" at bounding box center [63, 358] width 11 height 11
click at [61, 392] on icon "button" at bounding box center [63, 393] width 11 height 11
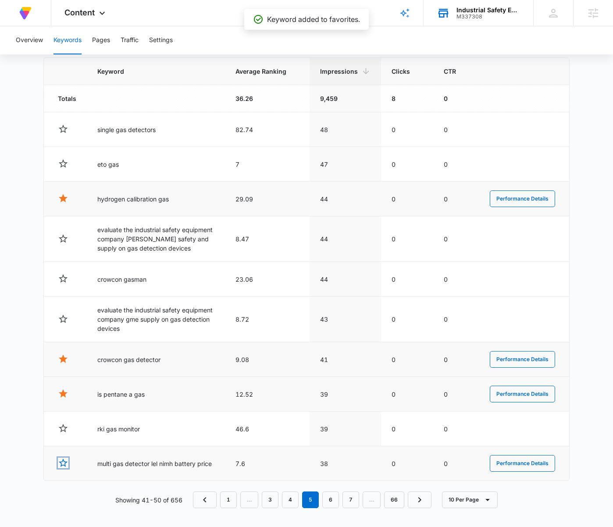
click at [64, 462] on icon "button" at bounding box center [63, 462] width 11 height 11
click at [64, 459] on icon "button" at bounding box center [63, 462] width 9 height 8
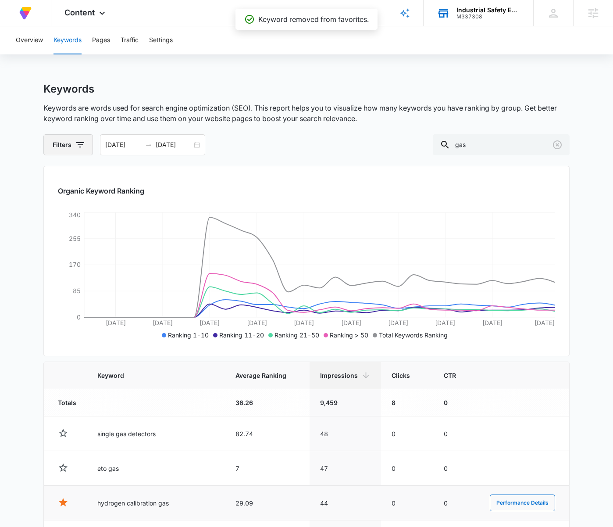
click at [78, 135] on button "Filters" at bounding box center [68, 144] width 50 height 21
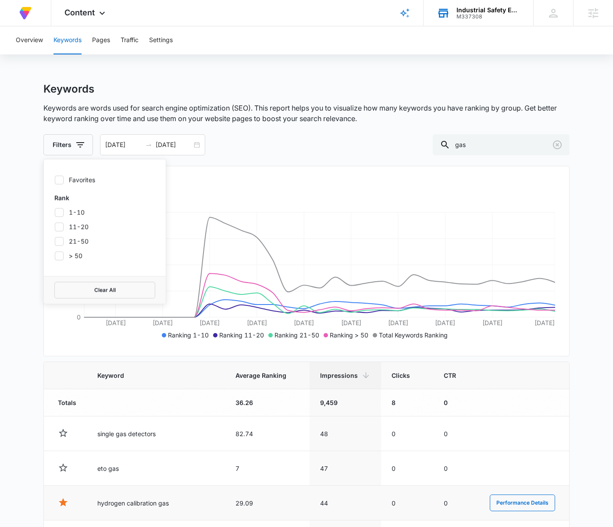
click at [61, 181] on icon at bounding box center [59, 180] width 8 height 8
click at [55, 180] on input "Favorites" at bounding box center [54, 179] width 0 height 0
checkbox input "true"
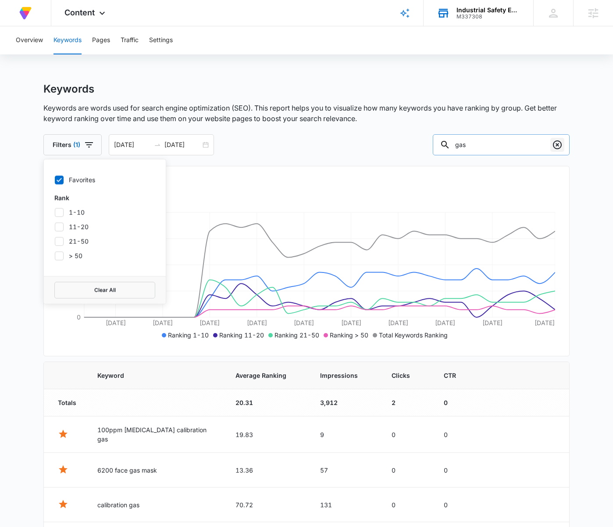
click at [555, 146] on icon "Clear" at bounding box center [557, 144] width 11 height 11
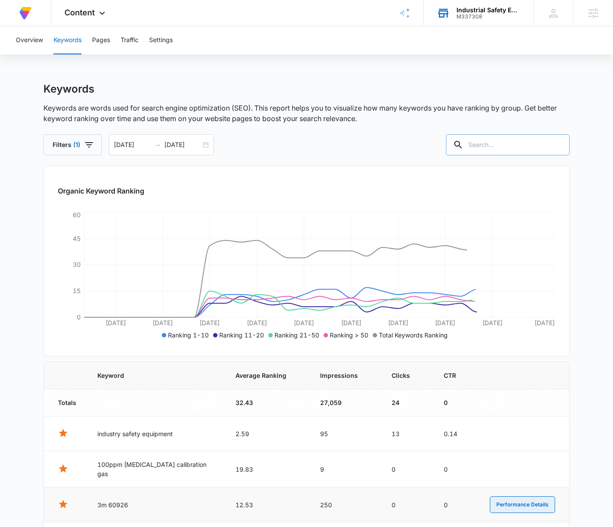
scroll to position [282, 0]
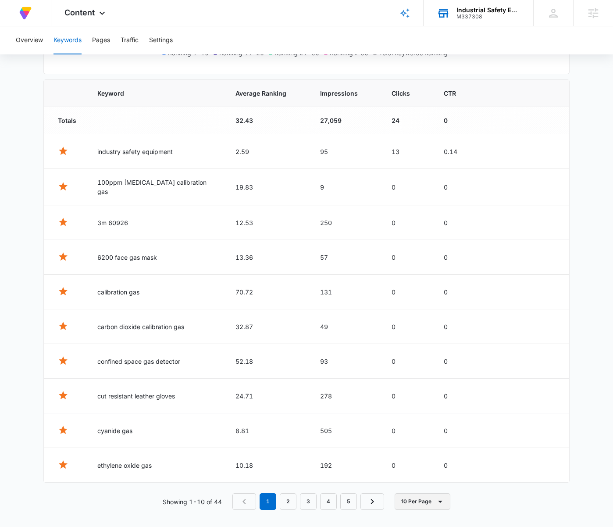
click at [419, 501] on button "10 Per Page" at bounding box center [423, 501] width 56 height 17
click at [419, 474] on div "100 Per Page" at bounding box center [425, 472] width 39 height 6
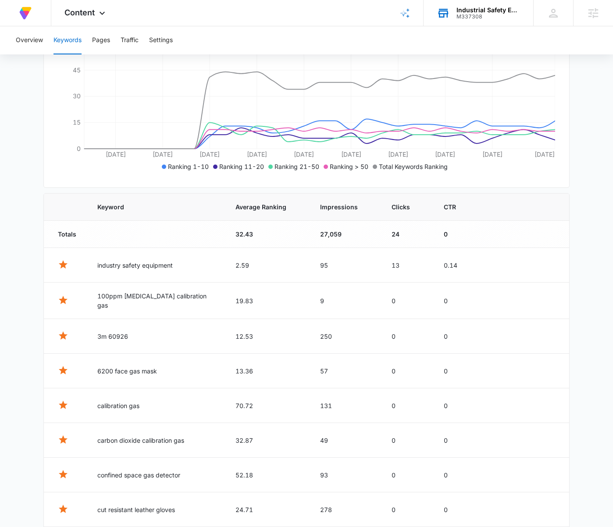
scroll to position [0, 0]
